Goal: Task Accomplishment & Management: Use online tool/utility

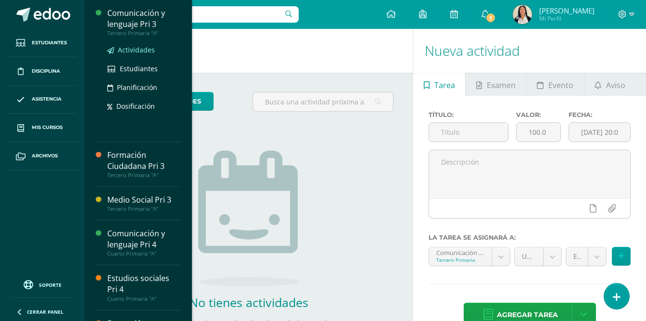
click at [133, 51] on span "Actividades" at bounding box center [136, 49] width 37 height 9
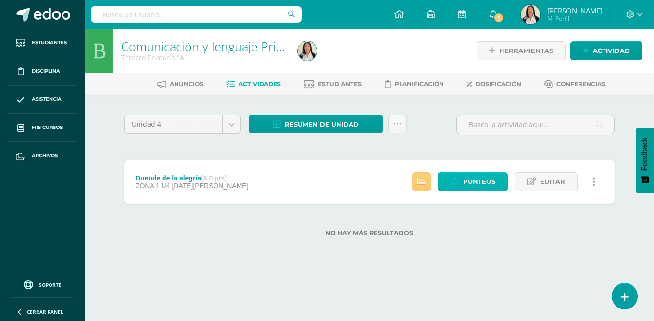
click at [481, 186] on span "Punteos" at bounding box center [479, 182] width 32 height 18
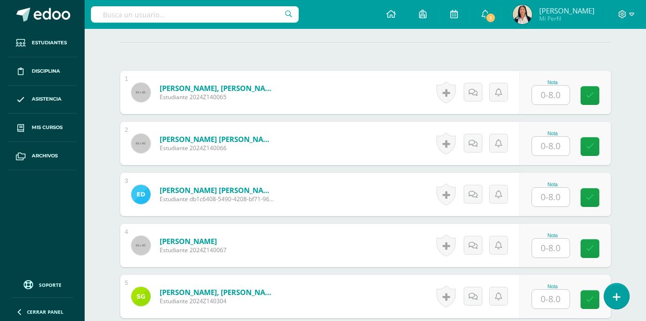
scroll to position [319, 0]
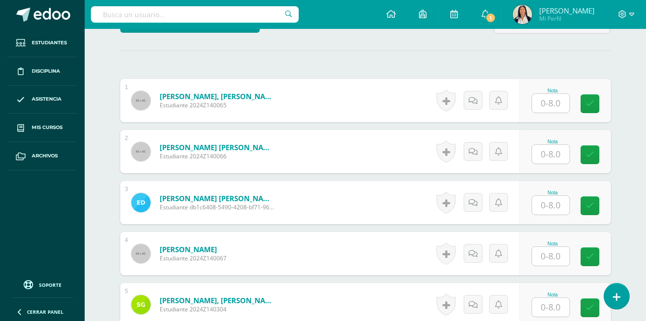
click at [547, 94] on input "text" at bounding box center [551, 103] width 38 height 19
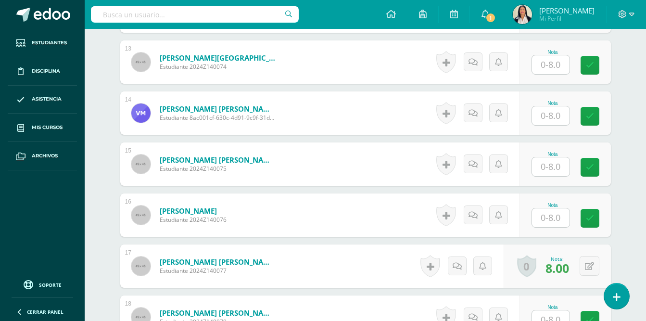
scroll to position [908, 0]
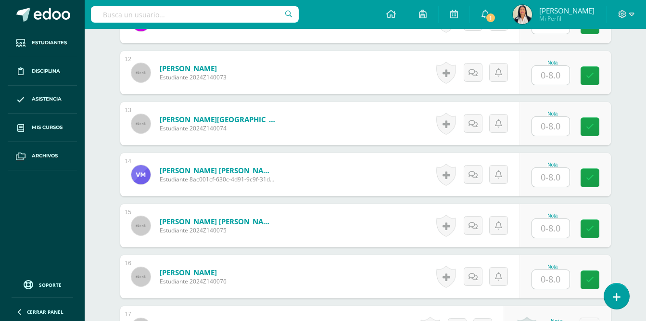
click at [553, 117] on input "text" at bounding box center [551, 126] width 38 height 19
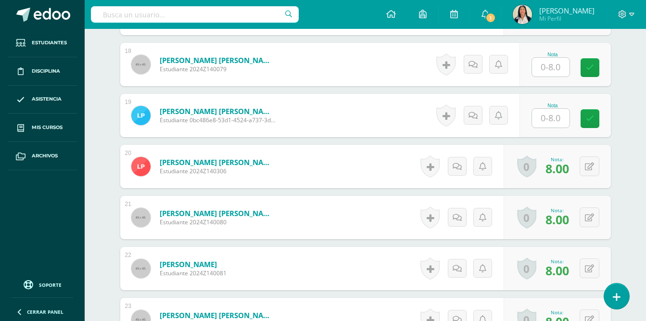
scroll to position [865, 0]
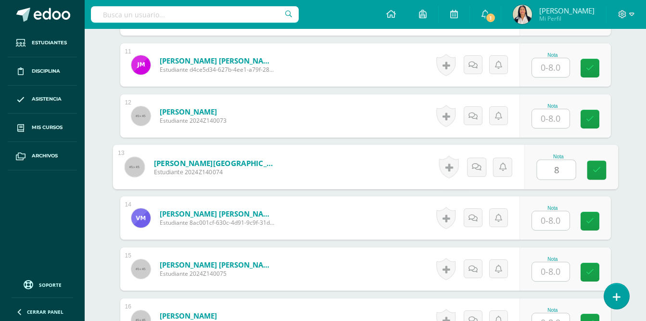
type input "8"
drag, startPoint x: 654, startPoint y: 224, endPoint x: 637, endPoint y: 132, distance: 93.3
click at [637, 132] on div "Comunicación y lenguaje Pri 3 Tercero Primaria "A" Herramientas Detalle de asis…" at bounding box center [365, 37] width 561 height 1747
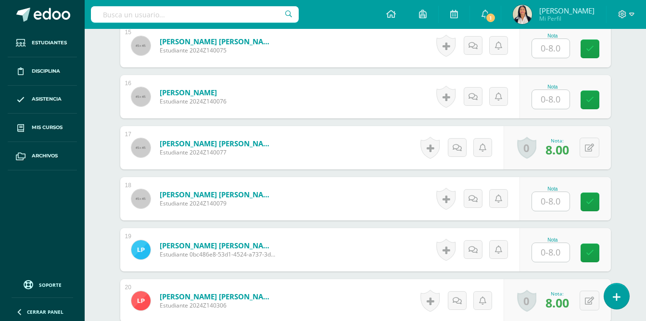
scroll to position [1096, 0]
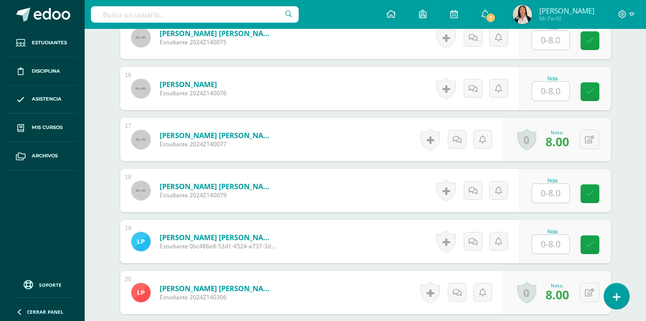
click at [552, 240] on input "text" at bounding box center [551, 244] width 38 height 19
type input "8"
click at [472, 187] on icon at bounding box center [473, 191] width 9 height 8
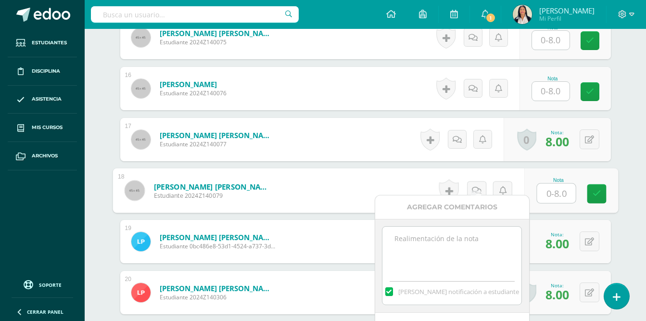
click at [455, 243] on textarea at bounding box center [451, 251] width 139 height 48
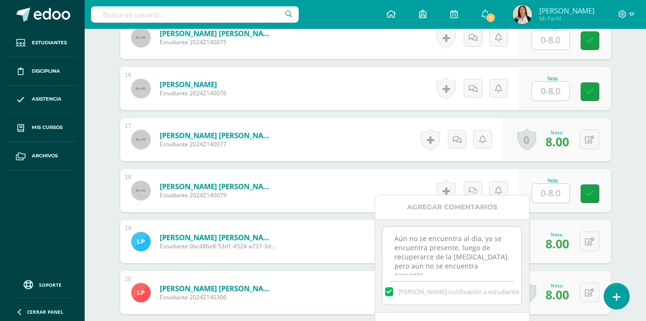
type textarea "Aún no se encuentra al día, ya se encuentra presente, luego de recuperarce de l…"
drag, startPoint x: 496, startPoint y: 267, endPoint x: 374, endPoint y: 230, distance: 127.4
paste textarea "Isabella damos gracias Dios por tu recuperación y que ya te encuentres presente…"
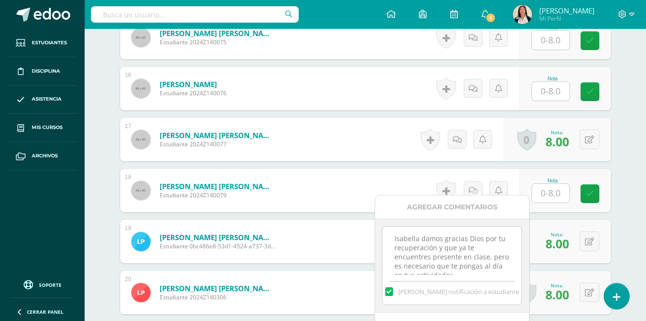
scroll to position [51, 0]
type textarea "Isabella damos gracias Dios por tu recuperación y que ya te encuentres presente…"
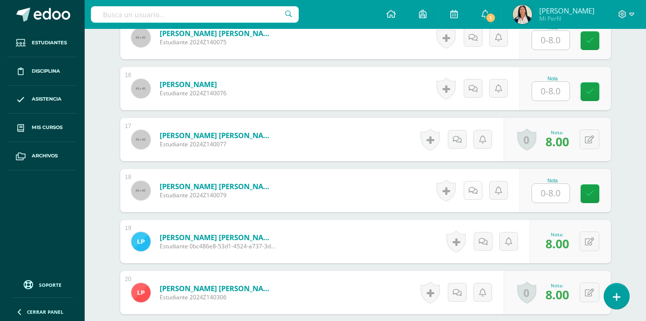
click at [471, 181] on link at bounding box center [473, 190] width 19 height 19
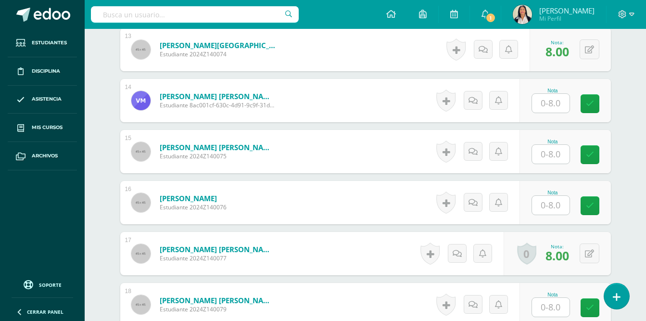
scroll to position [963, 0]
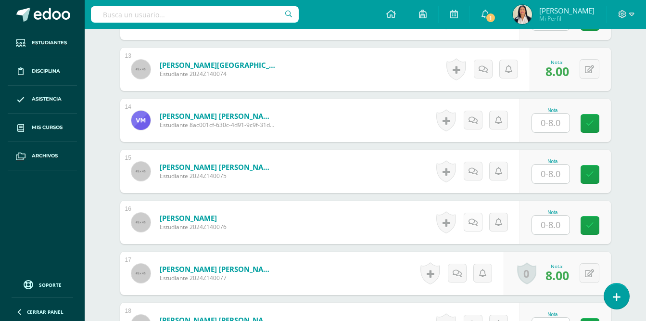
click at [474, 218] on icon at bounding box center [473, 222] width 9 height 8
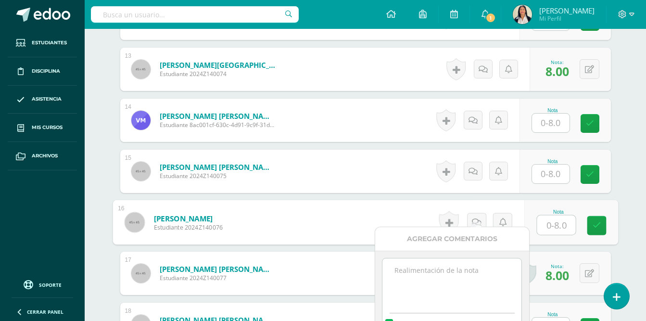
click at [460, 268] on textarea at bounding box center [451, 282] width 139 height 48
paste textarea "pero es necesario que te pongas al día en tus actividades. No cuenta con nota d…"
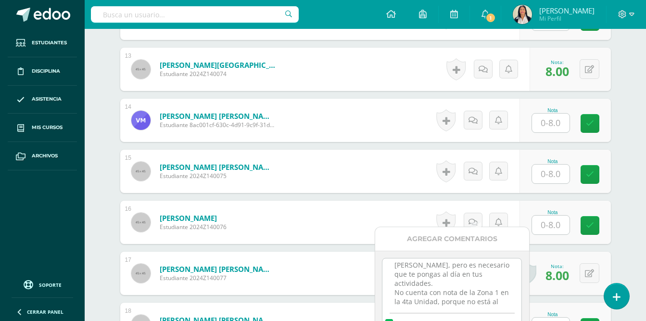
scroll to position [4, 0]
click at [449, 265] on textarea "Giulianna, pero es necesario que te pongas al día en tus actividades. No cuenta…" at bounding box center [451, 282] width 139 height 48
type textarea "Giulianna, es necesario que te pongas al día en tus actividades. No cuenta con …"
